Goal: Information Seeking & Learning: Learn about a topic

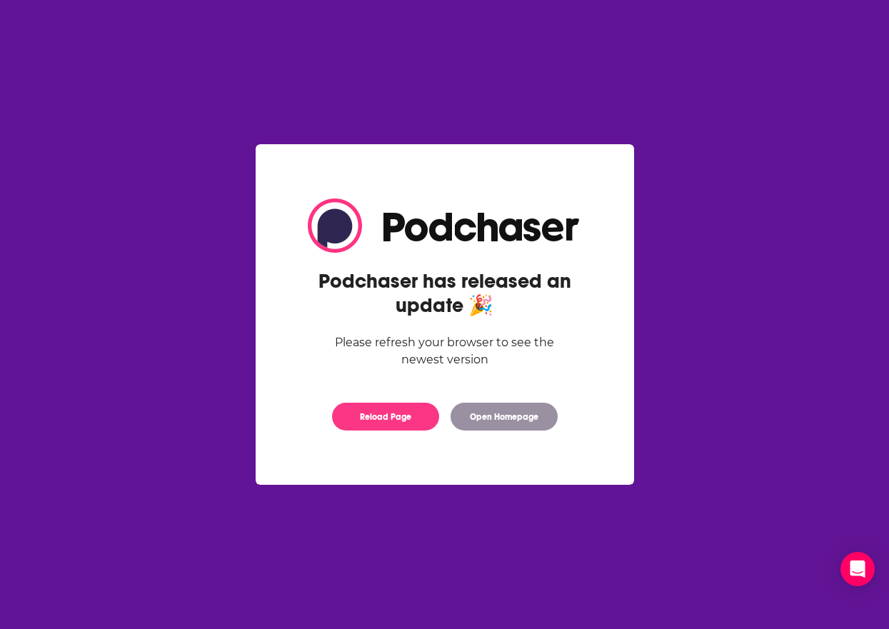
drag, startPoint x: 403, startPoint y: 422, endPoint x: 373, endPoint y: 387, distance: 46.6
click at [403, 422] on button "Reload Page" at bounding box center [385, 417] width 107 height 28
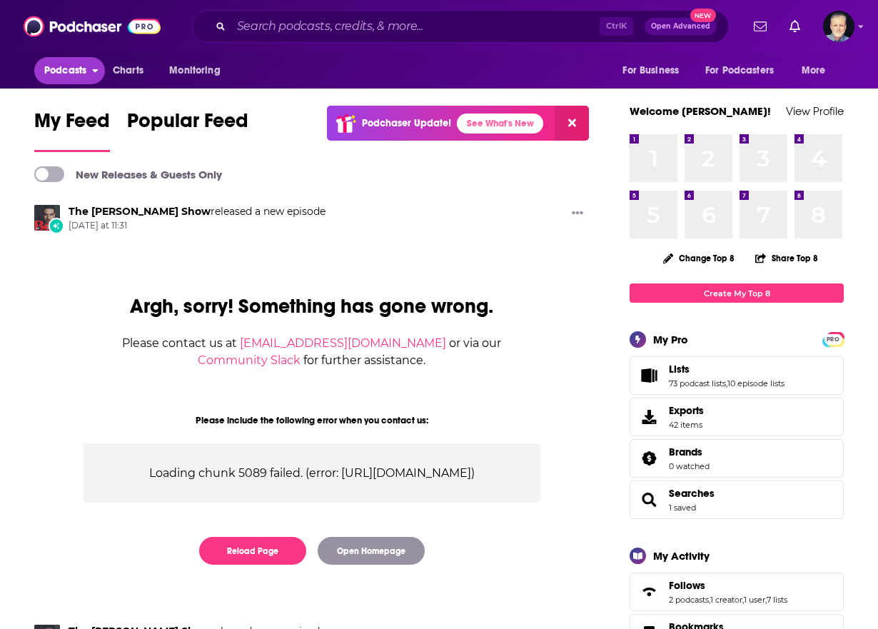
click at [79, 69] on span "Podcasts" at bounding box center [65, 71] width 42 height 20
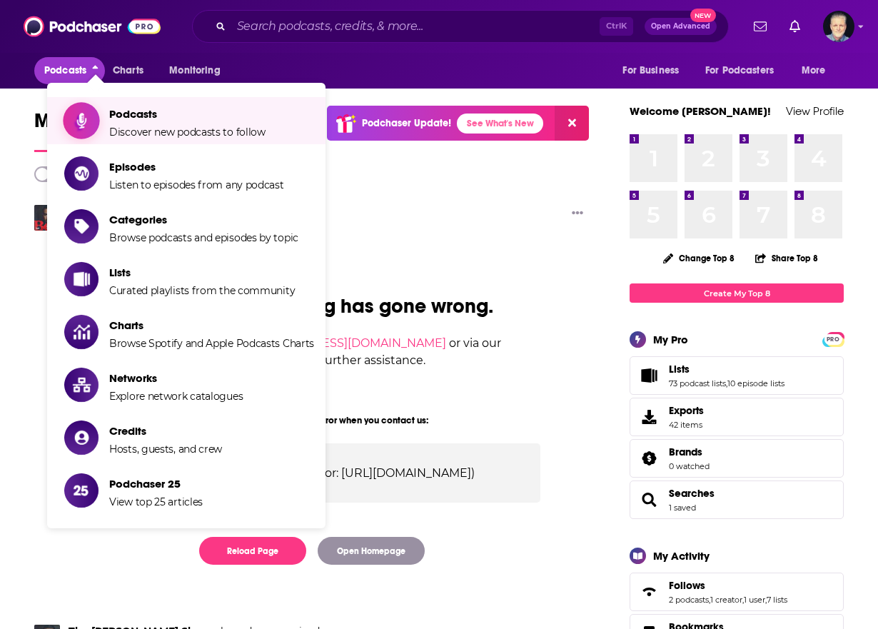
click at [167, 123] on span "Podcasts Discover new podcasts to follow" at bounding box center [187, 121] width 156 height 36
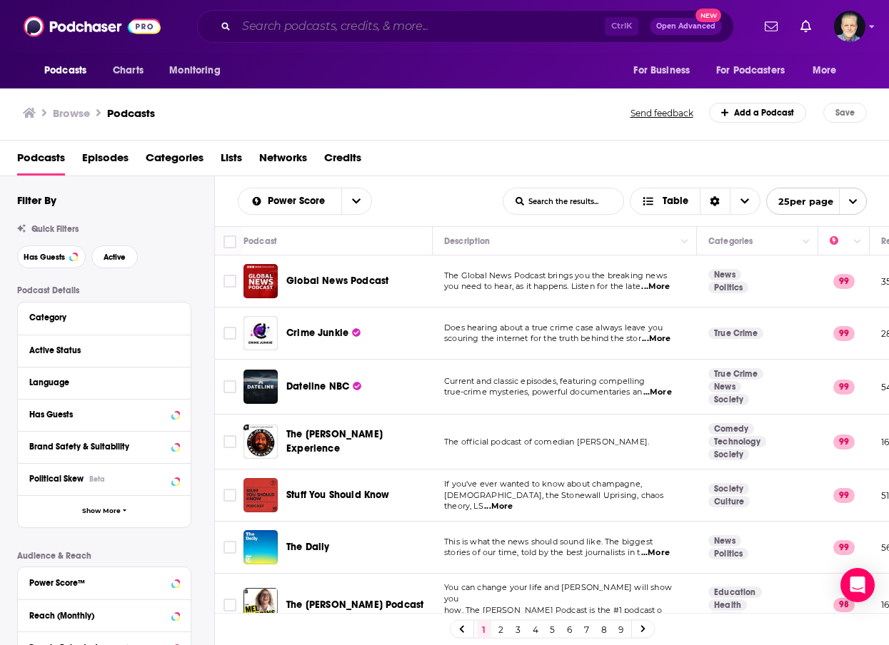
click at [357, 33] on input "Search podcasts, credits, & more..." at bounding box center [420, 26] width 368 height 23
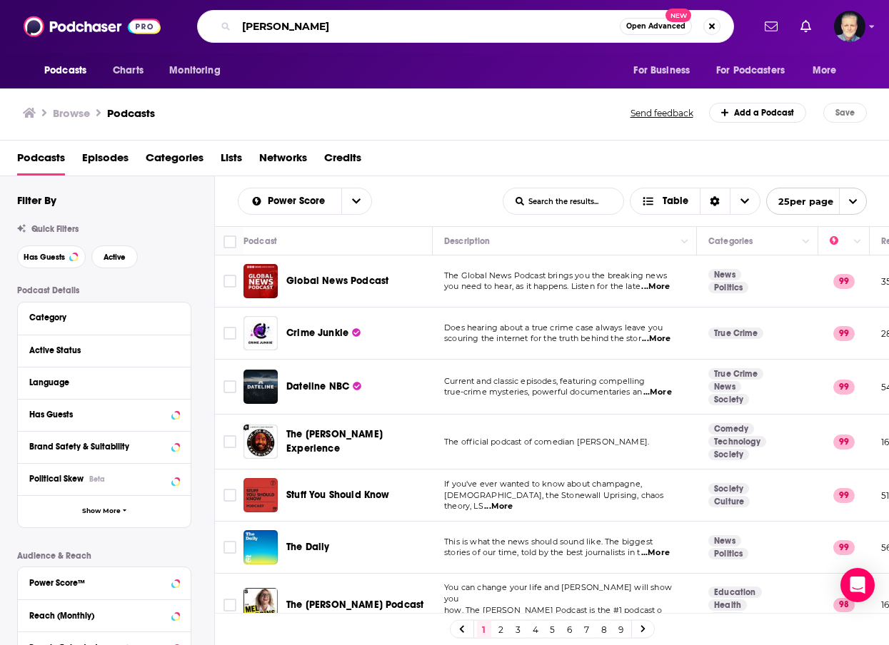
type input "[PERSON_NAME]"
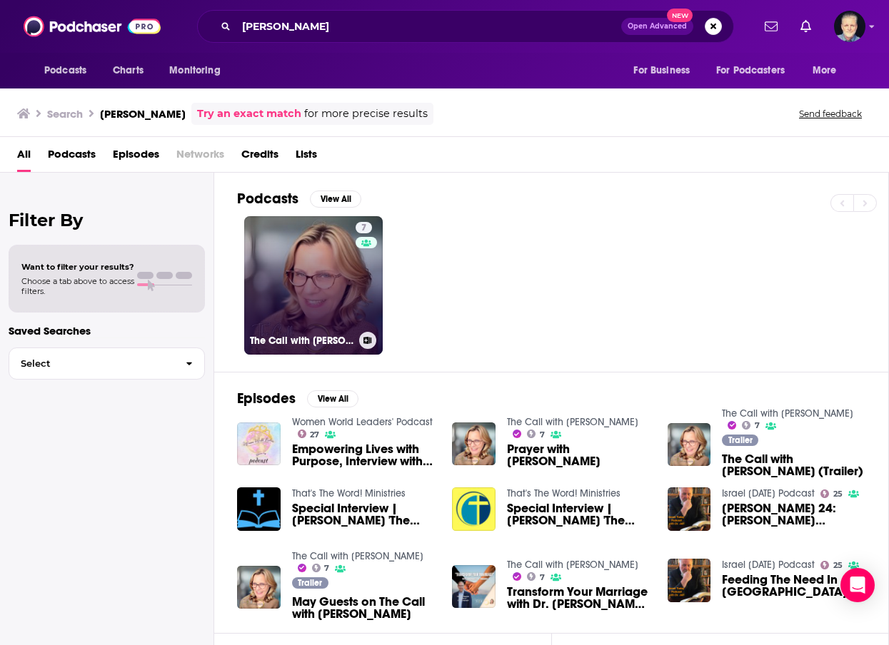
click at [298, 281] on link "7 The Call with [PERSON_NAME]" at bounding box center [313, 285] width 138 height 138
